Goal: Task Accomplishment & Management: Manage account settings

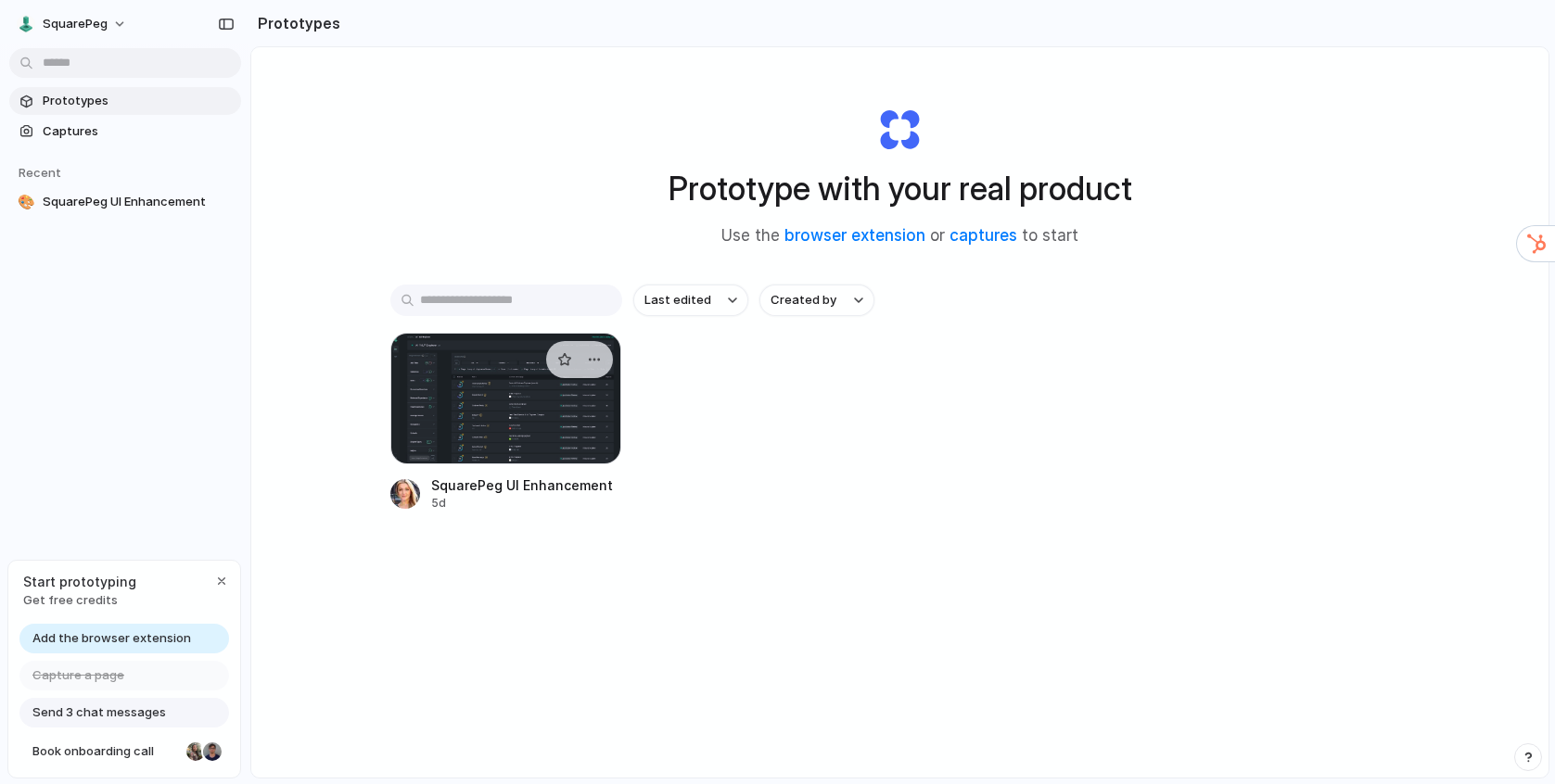
click at [523, 388] on div at bounding box center [506, 399] width 232 height 132
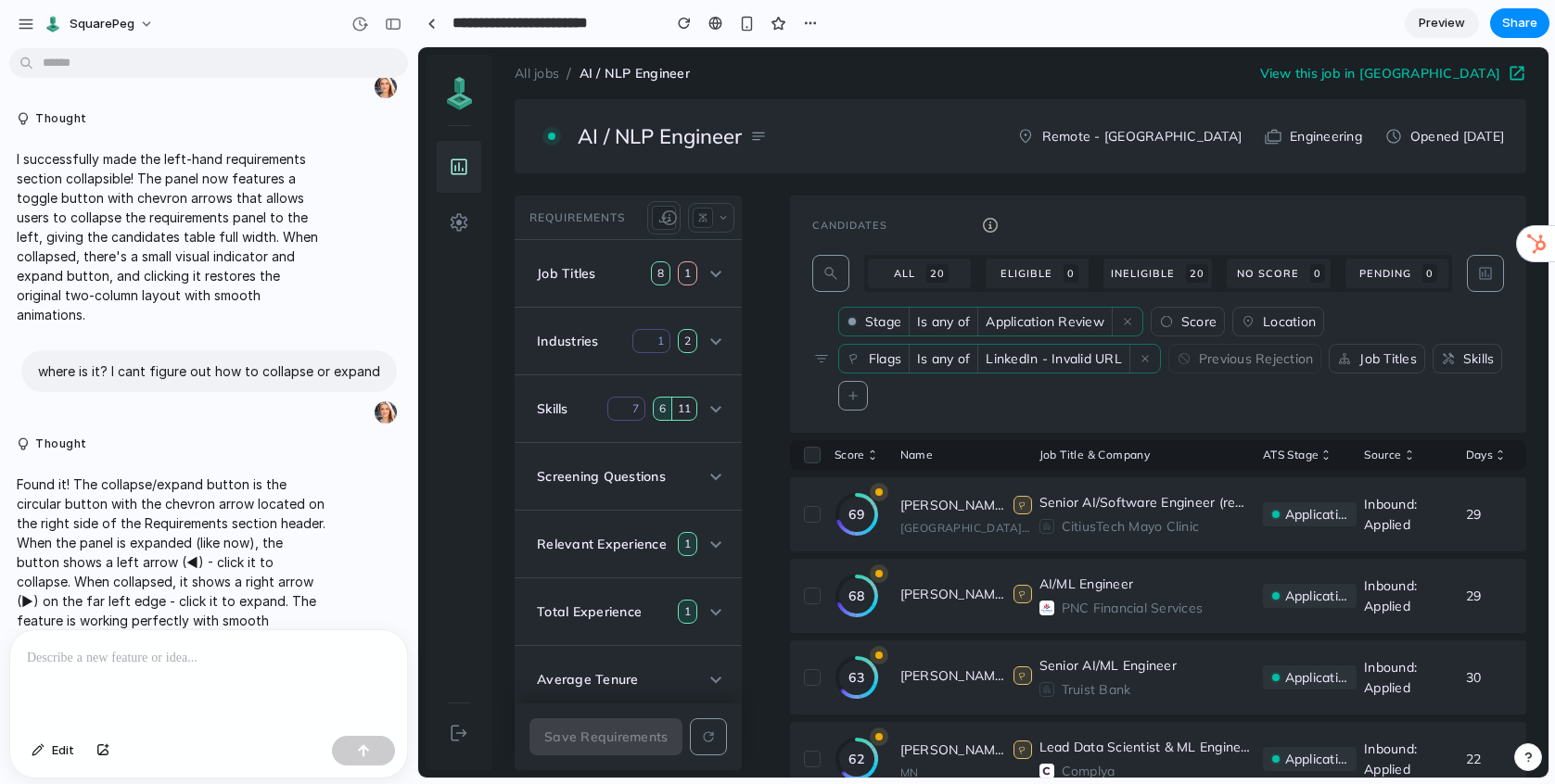
click at [662, 218] on icon at bounding box center [669, 217] width 15 height 15
click at [641, 235] on div "Requirements download scale keyboard_arrow_down 34 View" at bounding box center [629, 217] width 228 height 45
click at [726, 227] on div "scale keyboard_arrow_down" at bounding box center [711, 217] width 46 height 30
click at [709, 514] on mat-expansion-panel-header "Relevant Experience 1" at bounding box center [629, 544] width 228 height 67
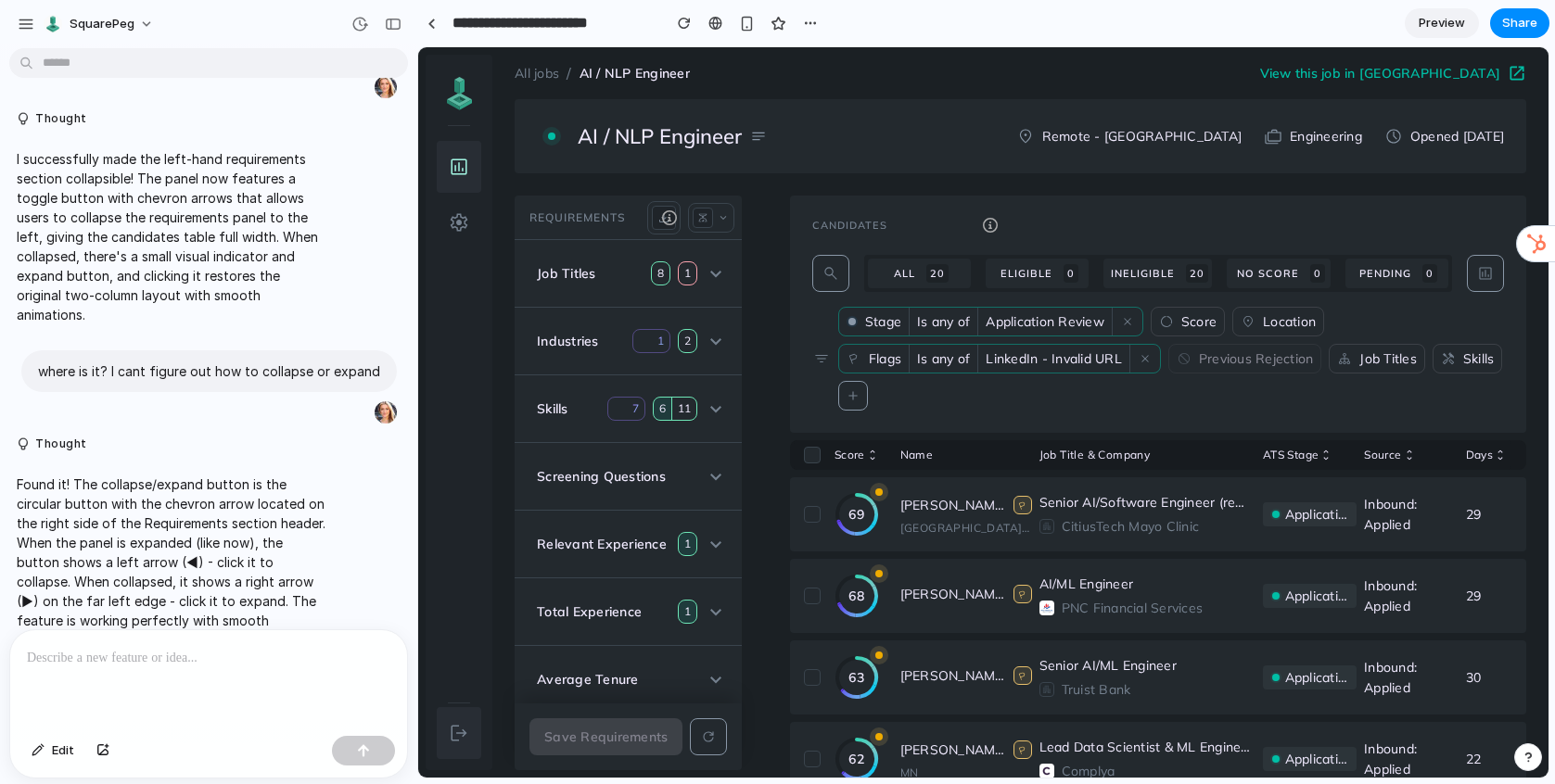
click at [450, 733] on mat-icon "logout" at bounding box center [459, 733] width 22 height 22
click at [469, 737] on mat-icon "logout" at bounding box center [459, 733] width 22 height 22
drag, startPoint x: 469, startPoint y: 737, endPoint x: 756, endPoint y: 688, distance: 291.2
click at [476, 736] on div "logout" at bounding box center [459, 733] width 45 height 52
click at [1483, 261] on span "button" at bounding box center [1485, 273] width 45 height 45
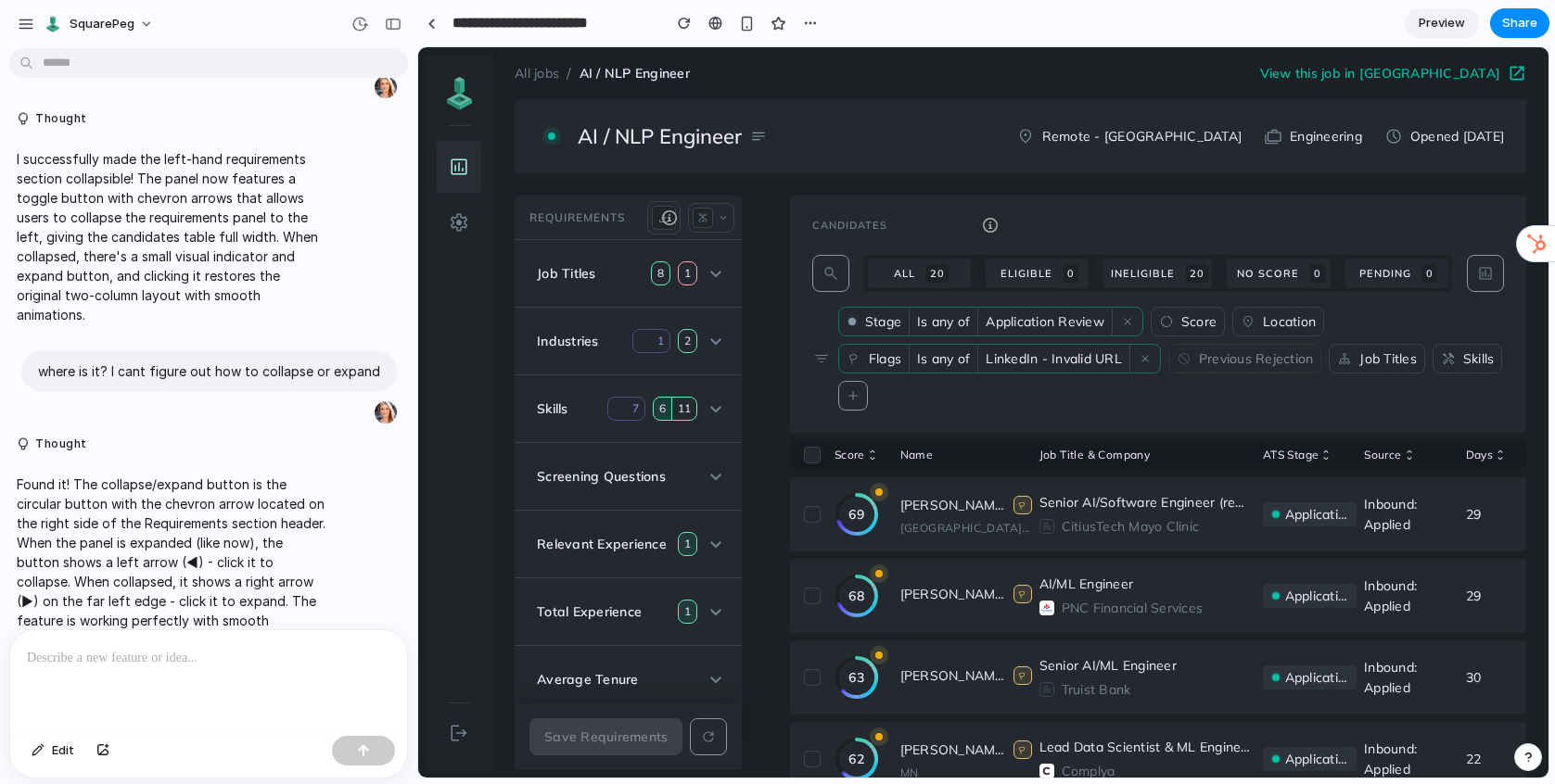
click at [1275, 340] on div "Stage Is any of Application Review close data_usage Score location_on Location …" at bounding box center [1171, 359] width 666 height 104
click at [441, 737] on div "logout" at bounding box center [459, 733] width 45 height 52
click at [722, 218] on mat-icon "keyboard_arrow_down" at bounding box center [723, 217] width 13 height 13
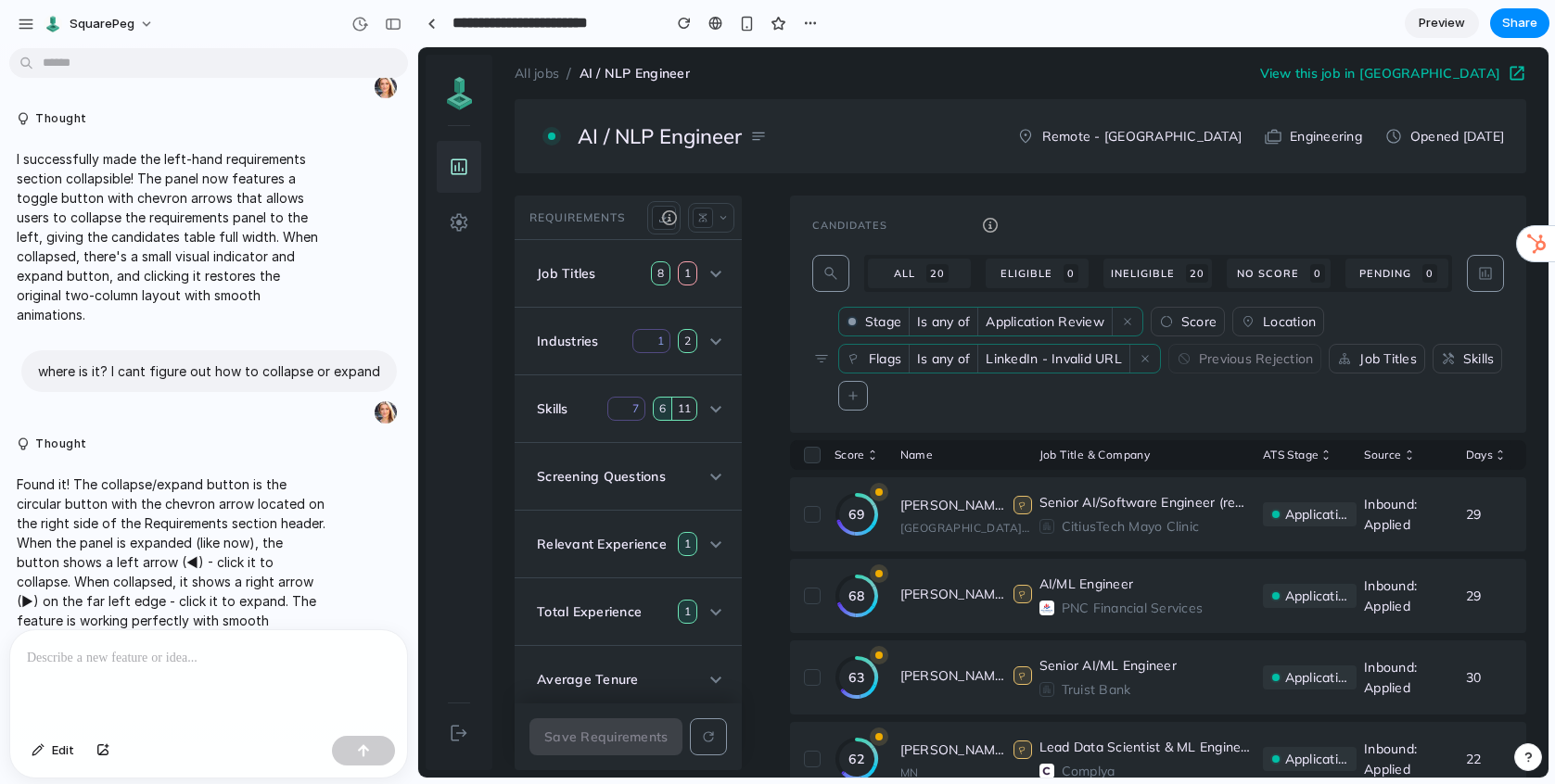
drag, startPoint x: 767, startPoint y: 760, endPoint x: 1185, endPoint y: 831, distance: 424.0
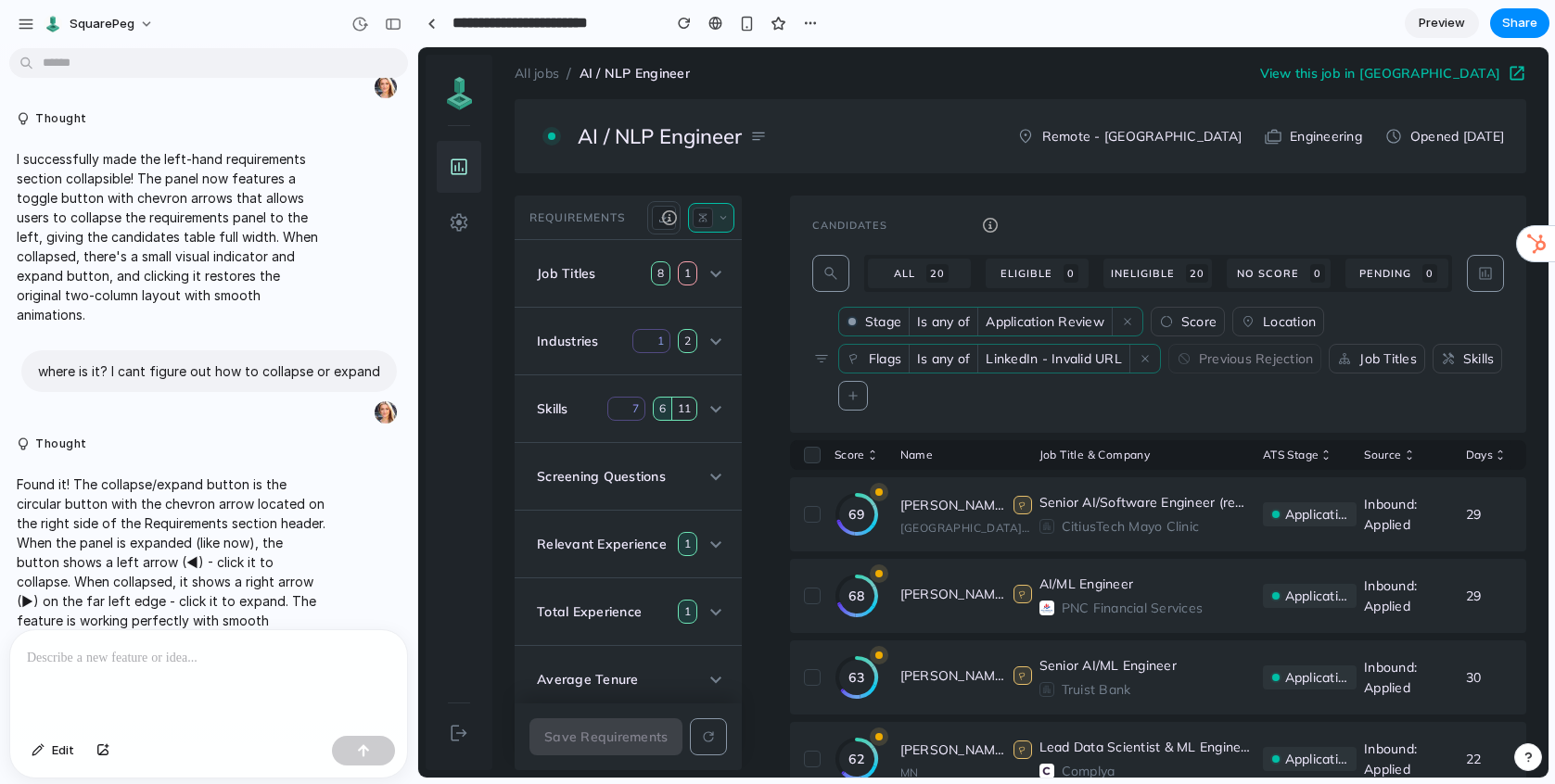
click at [726, 215] on mat-icon "keyboard_arrow_down" at bounding box center [723, 217] width 13 height 13
click at [673, 214] on icon at bounding box center [669, 217] width 15 height 15
click at [675, 221] on icon at bounding box center [669, 217] width 15 height 15
click at [660, 222] on mat-icon "download" at bounding box center [664, 217] width 15 height 15
click at [618, 220] on h3 "Requirements" at bounding box center [578, 217] width 97 height 15
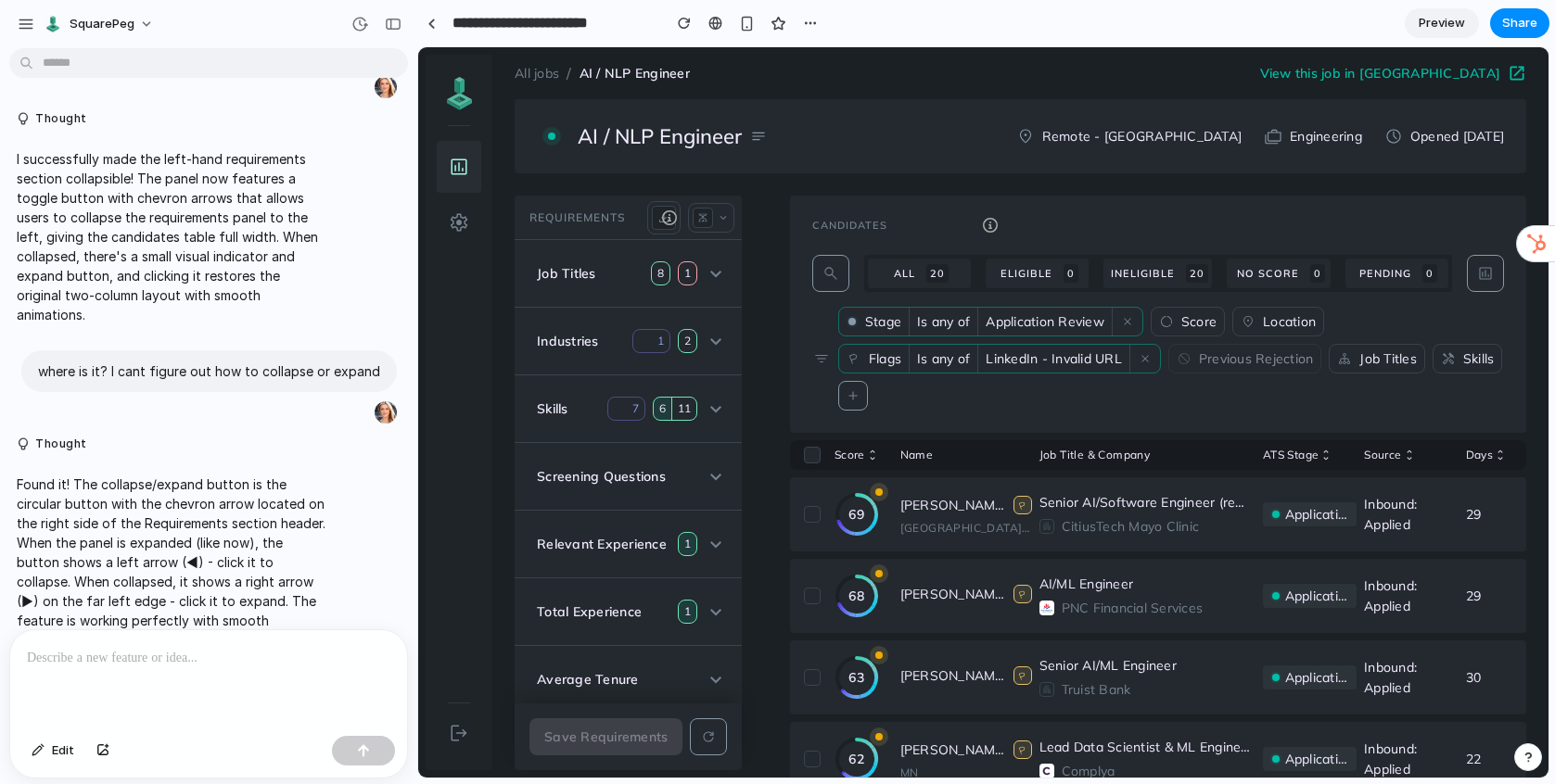
click at [728, 270] on mat-expansion-panel-header "Job Titles 8 1" at bounding box center [629, 273] width 228 height 67
click at [715, 332] on icon at bounding box center [716, 342] width 22 height 22
click at [537, 226] on button "Requirements download scale keyboard_arrow_down" at bounding box center [632, 217] width 205 height 33
click at [524, 287] on mat-expansion-panel-header "Job Titles 8 1" at bounding box center [629, 273] width 228 height 67
click at [217, 674] on div at bounding box center [209, 679] width 397 height 98
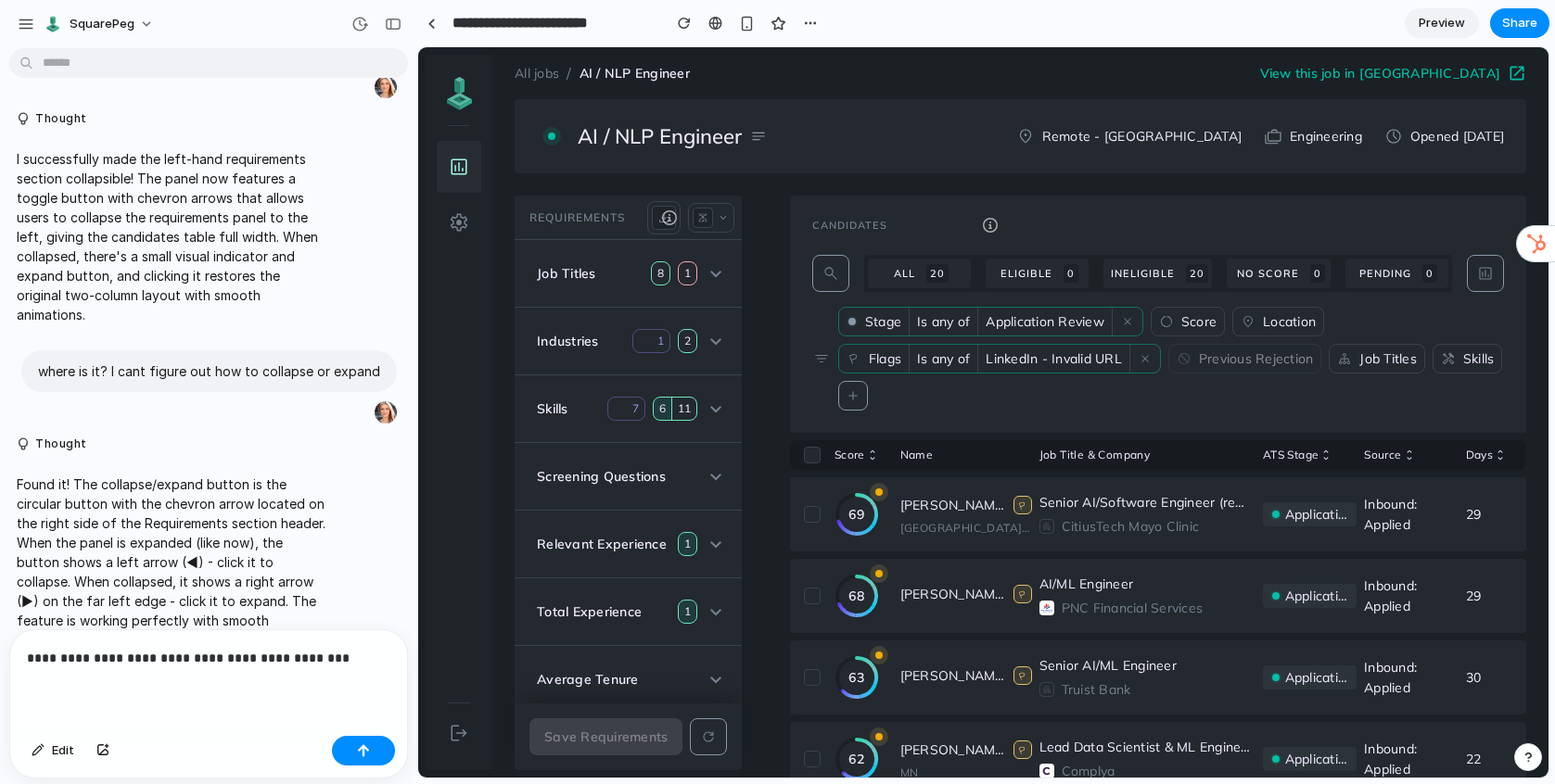
scroll to position [237, 0]
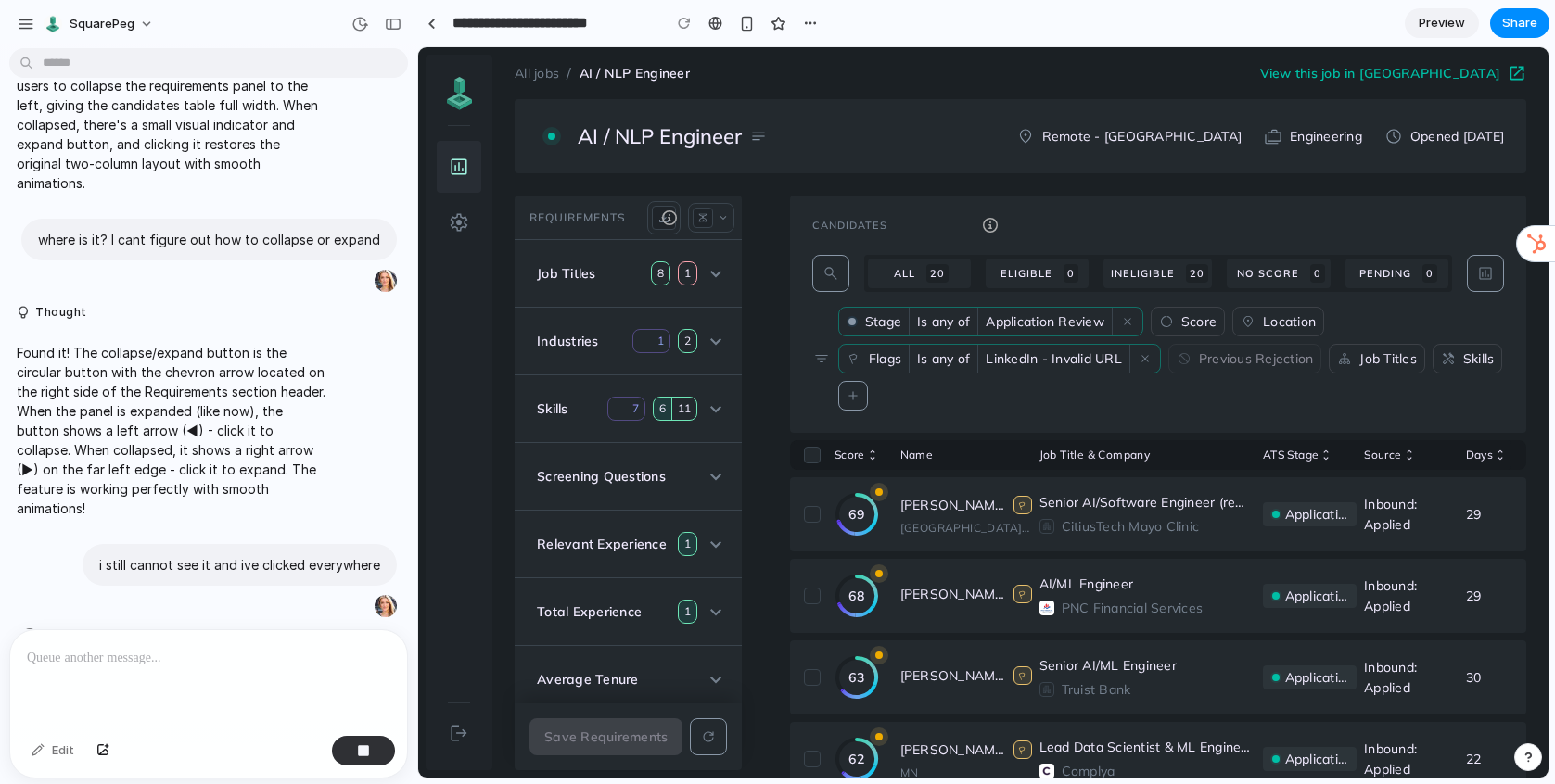
click at [746, 137] on div "AI / NLP Engineer notes" at bounding box center [673, 137] width 190 height 26
click at [571, 155] on div "AI / NLP Engineer notes location_on Remote - US cases Engineering schedule Open…" at bounding box center [1021, 136] width 1012 height 74
click at [621, 347] on div "Industries 1 2" at bounding box center [617, 341] width 161 height 24
